Goal: Information Seeking & Learning: Learn about a topic

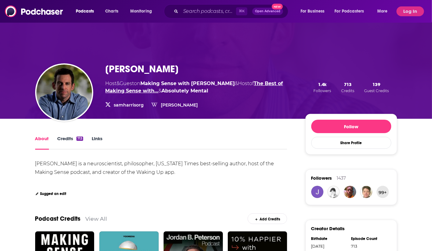
click at [130, 92] on link "The Best of Making Sense with…" at bounding box center [194, 86] width 178 height 13
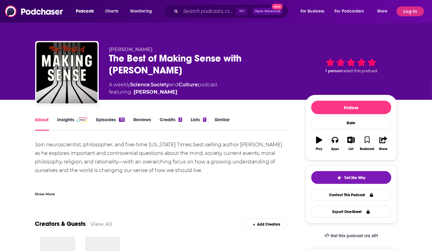
click at [75, 119] on span at bounding box center [81, 119] width 13 height 6
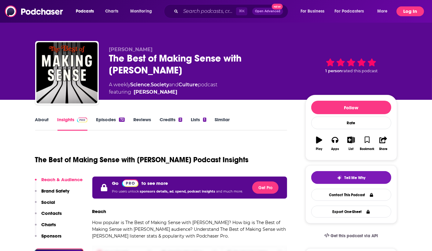
click at [415, 13] on button "Log In" at bounding box center [410, 11] width 28 height 10
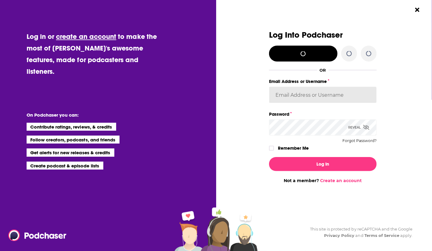
type input "agoldsmithwissman"
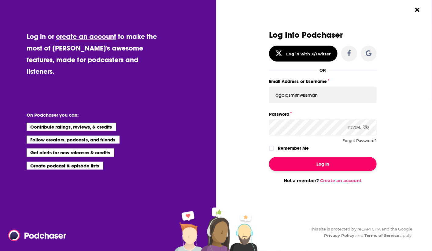
click at [322, 163] on button "Log In" at bounding box center [323, 164] width 108 height 14
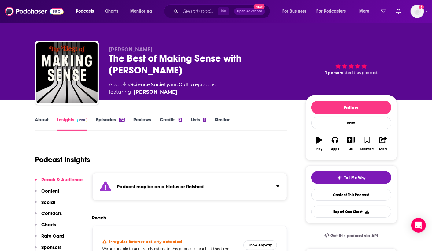
click at [147, 92] on link "[PERSON_NAME]" at bounding box center [156, 91] width 44 height 7
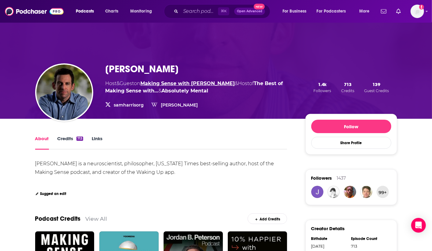
click at [180, 86] on link "Making Sense with [PERSON_NAME]" at bounding box center [188, 83] width 94 height 6
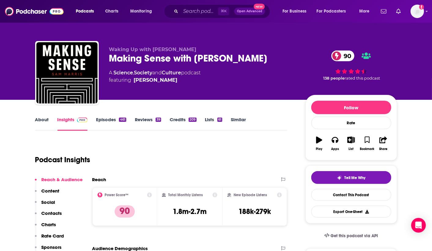
click at [46, 122] on link "About" at bounding box center [42, 123] width 14 height 14
